Goal: Information Seeking & Learning: Check status

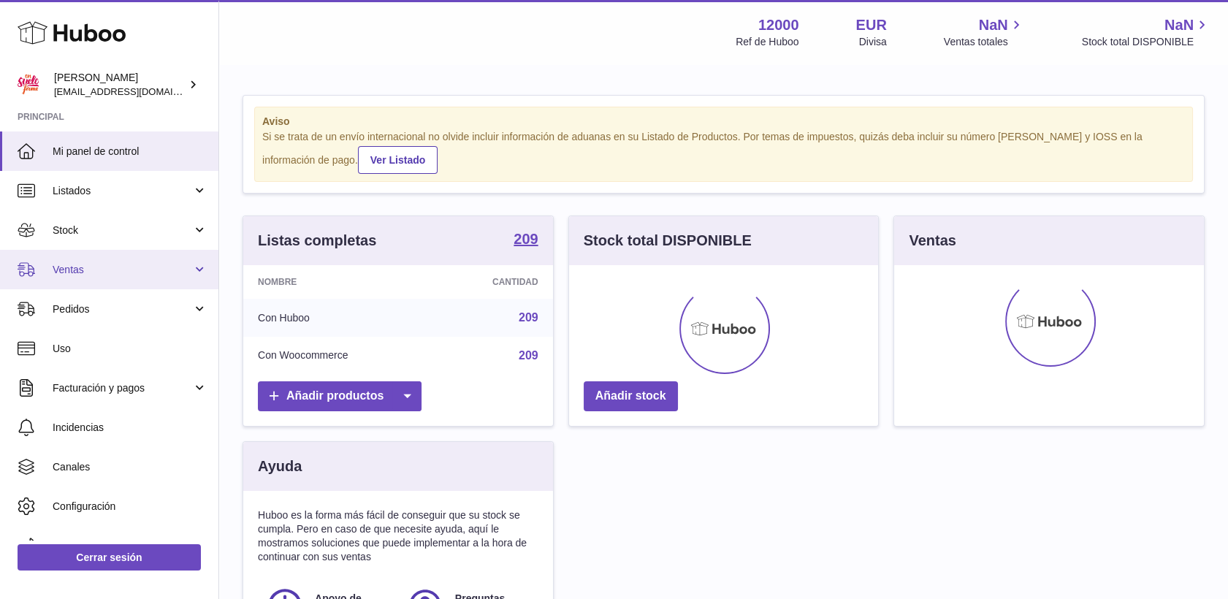
click at [77, 272] on span "Ventas" at bounding box center [122, 270] width 139 height 14
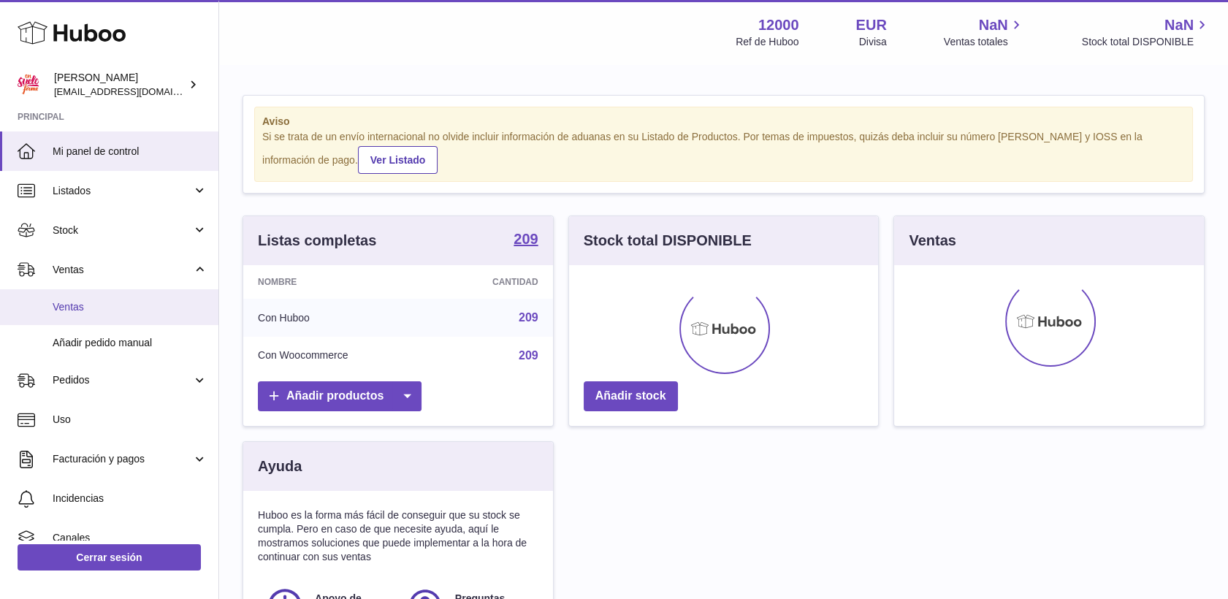
click at [78, 309] on span "Ventas" at bounding box center [130, 307] width 155 height 14
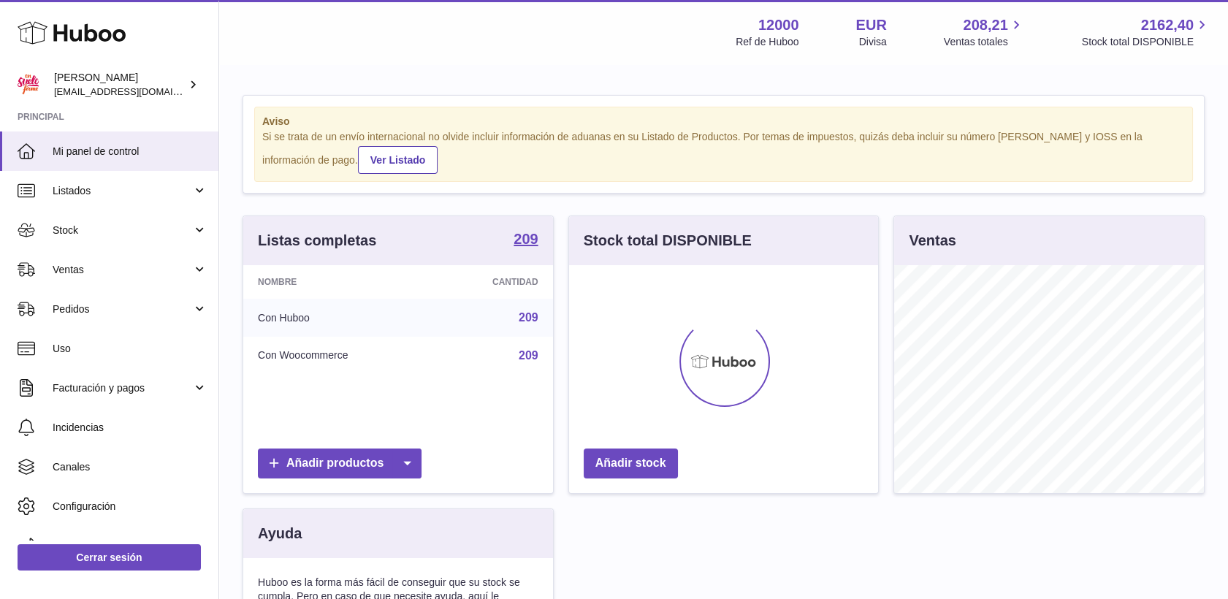
scroll to position [228, 310]
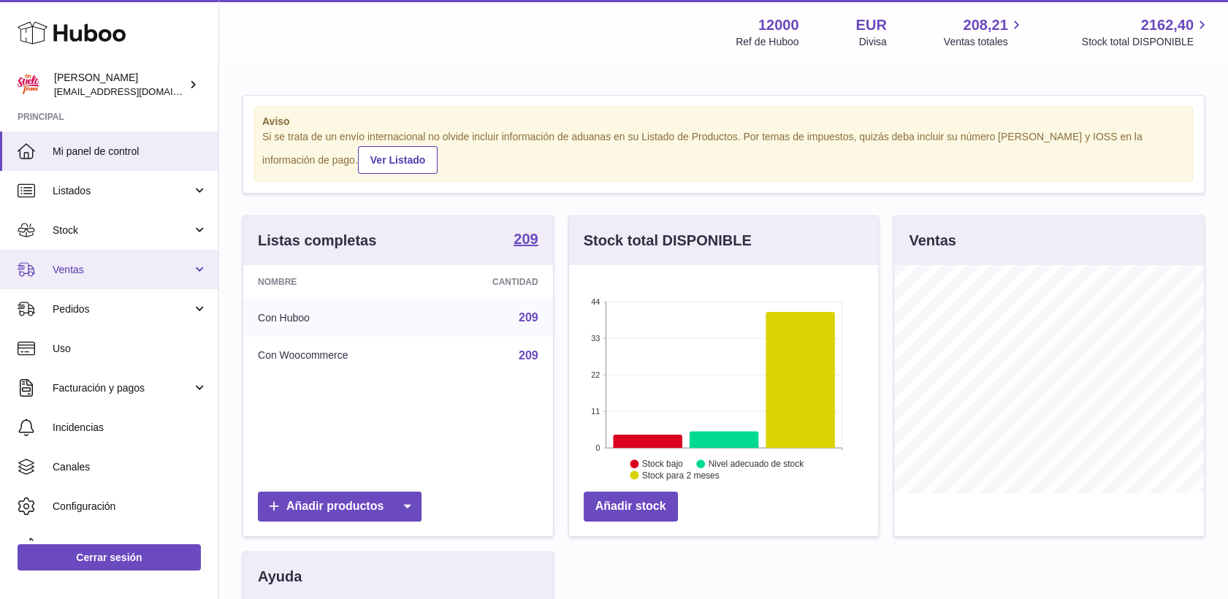
click at [65, 266] on span "Ventas" at bounding box center [122, 270] width 139 height 14
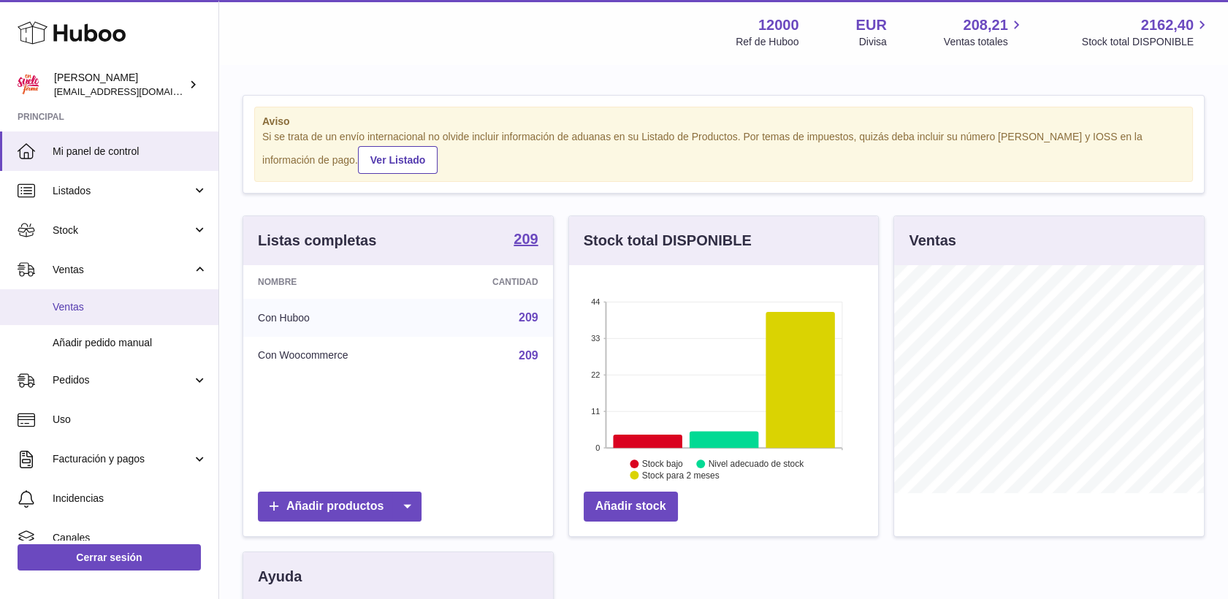
click at [76, 312] on span "Ventas" at bounding box center [130, 307] width 155 height 14
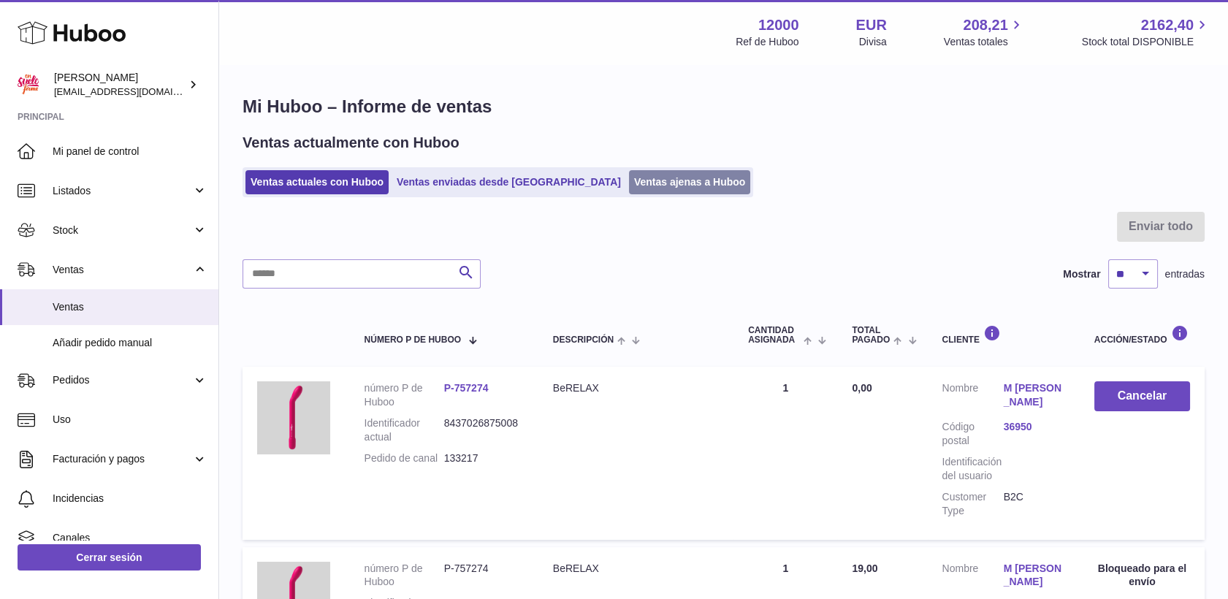
click at [630, 182] on link "Ventas ajenas a Huboo" at bounding box center [690, 182] width 122 height 24
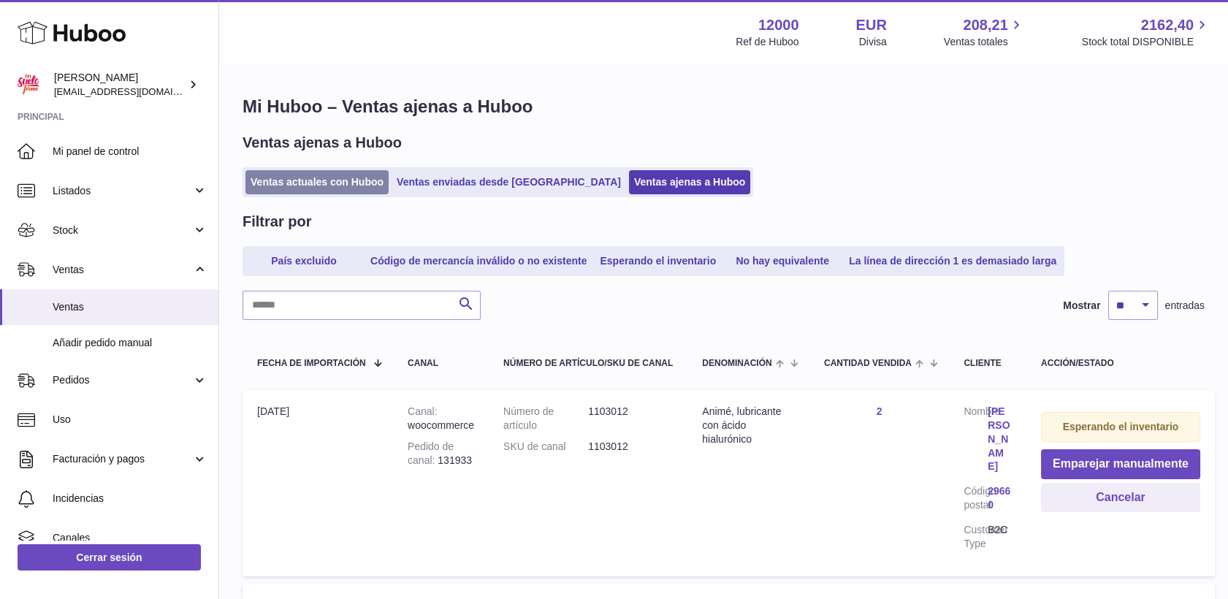
click at [342, 176] on link "Ventas actuales con Huboo" at bounding box center [316, 182] width 143 height 24
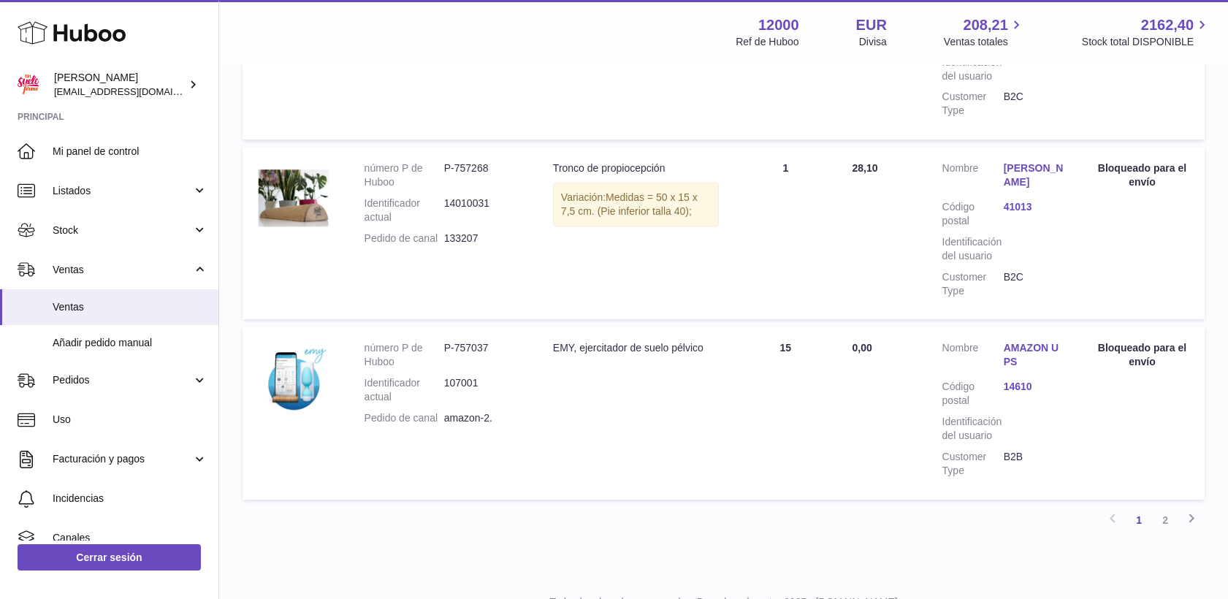
scroll to position [1771, 0]
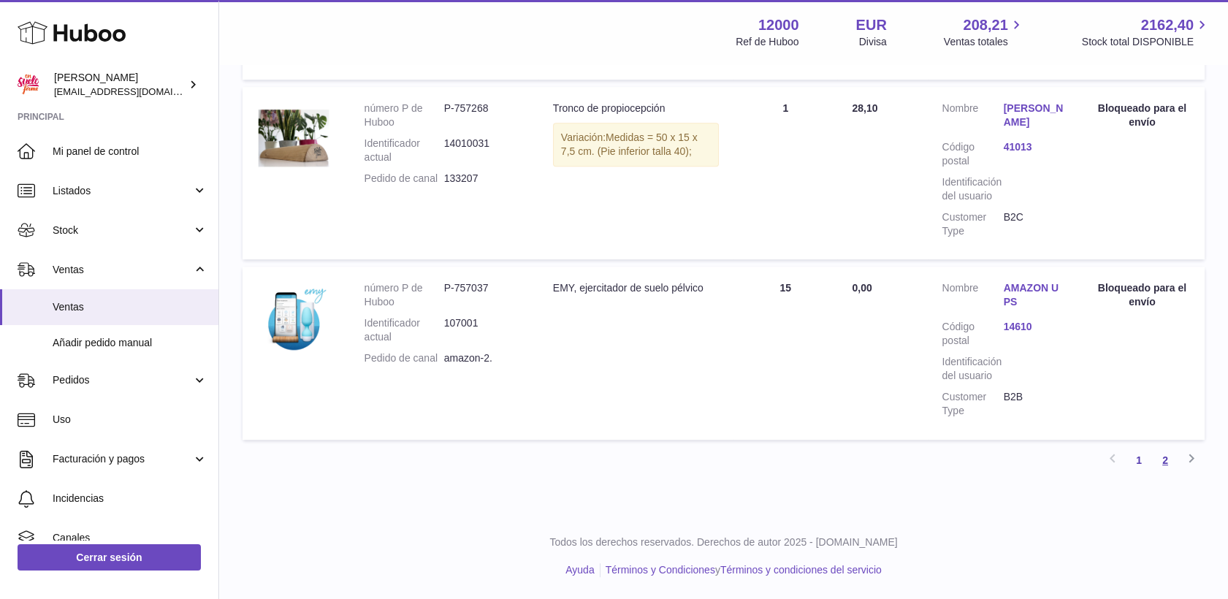
click at [1170, 461] on link "2" at bounding box center [1165, 460] width 26 height 26
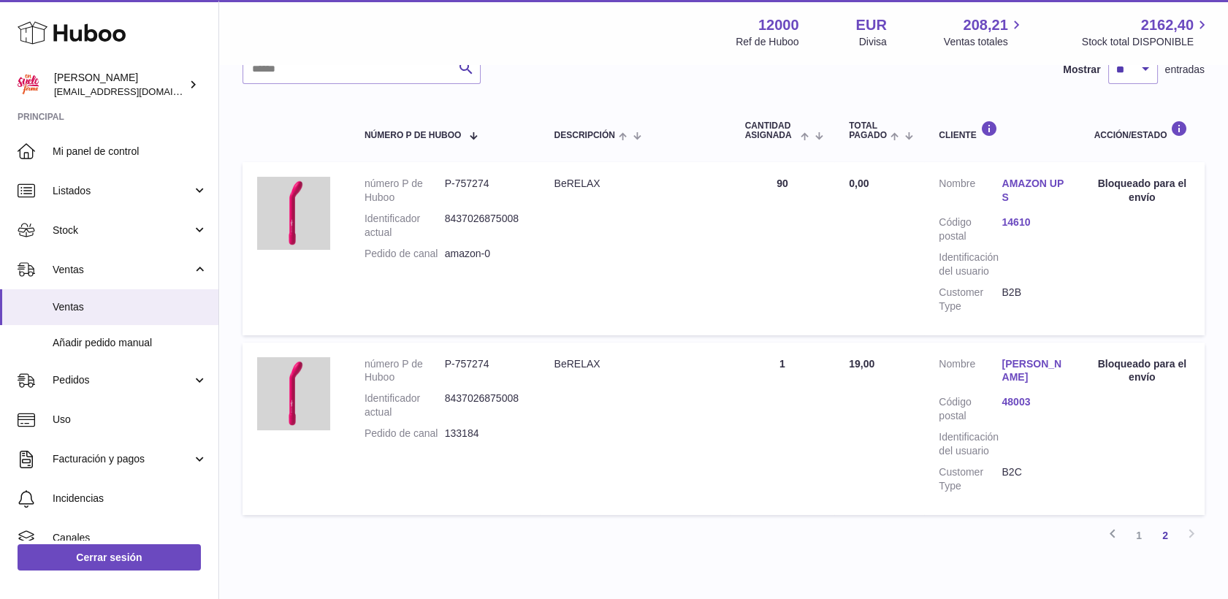
scroll to position [265, 0]
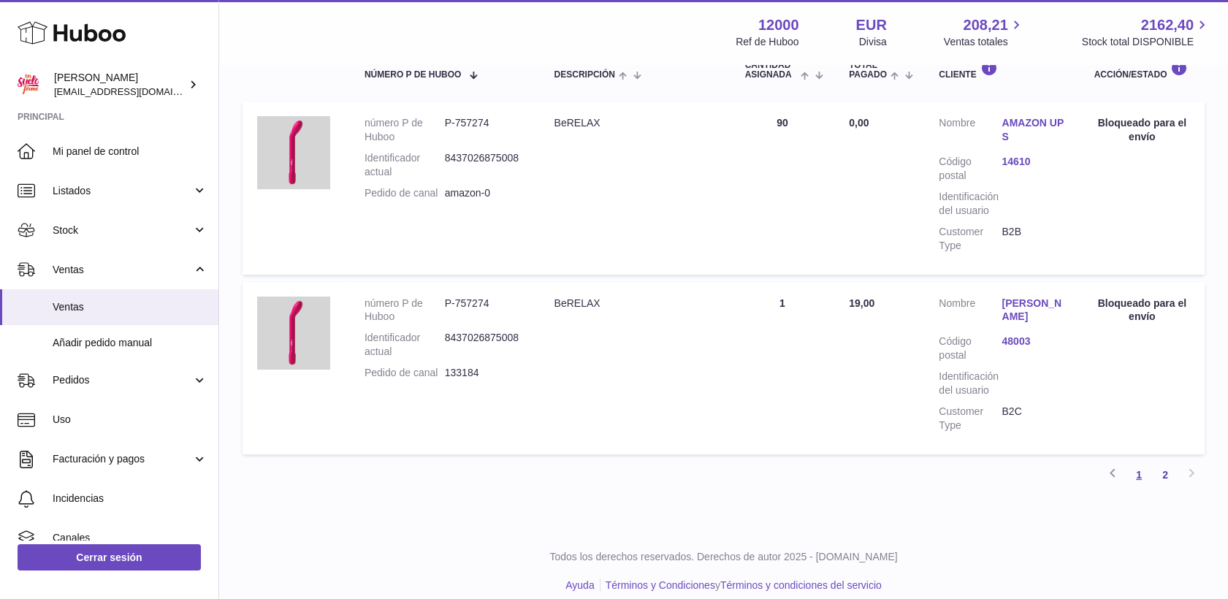
click at [1139, 463] on link "1" at bounding box center [1138, 475] width 26 height 26
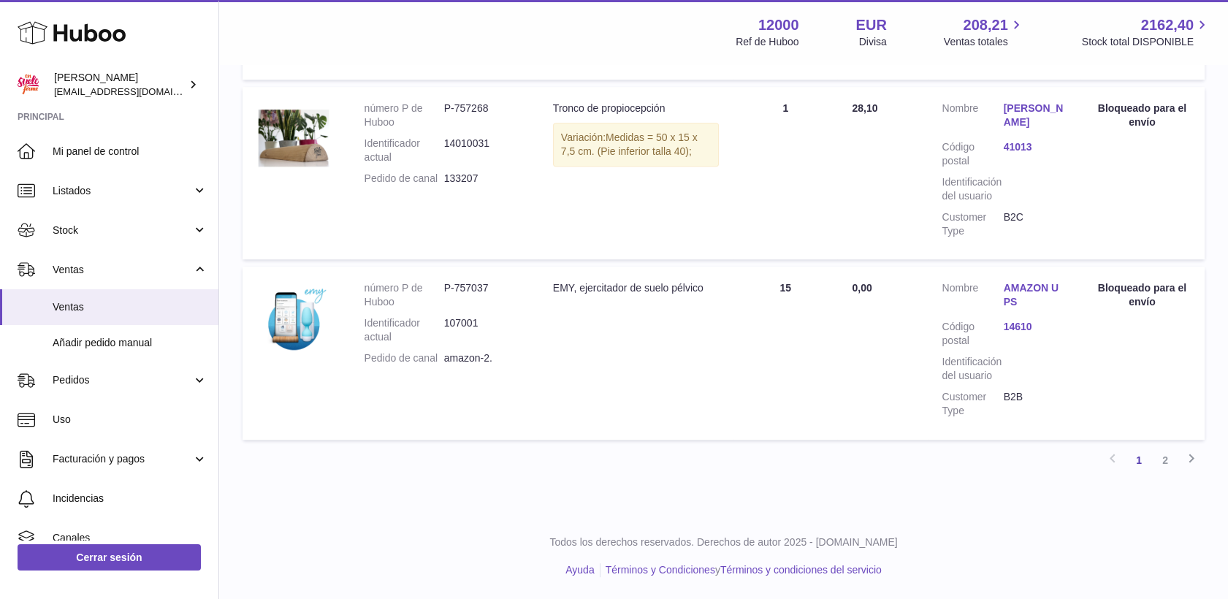
scroll to position [1771, 0]
